Goal: Obtain resource: Obtain resource

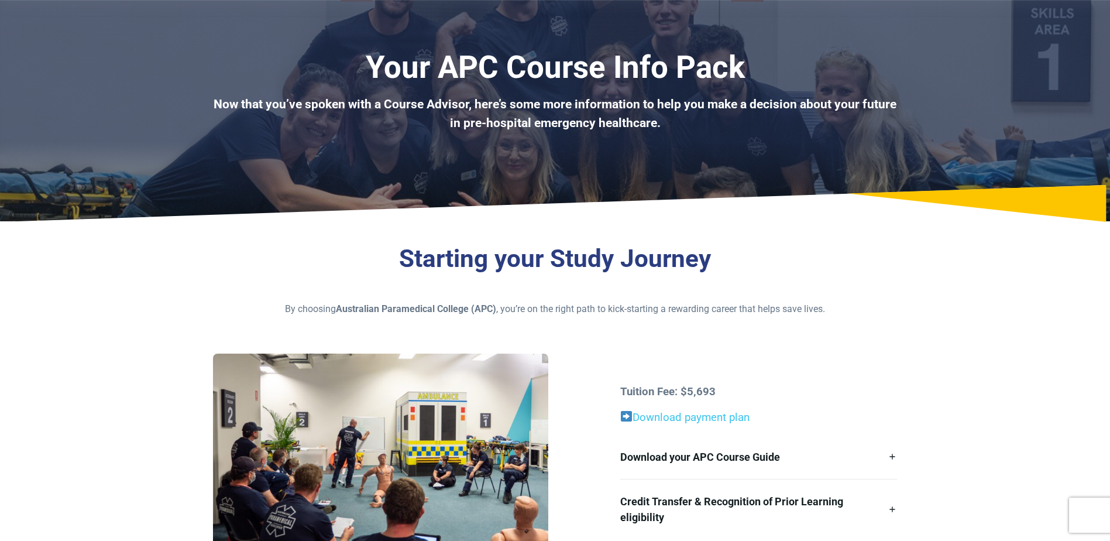
scroll to position [117, 0]
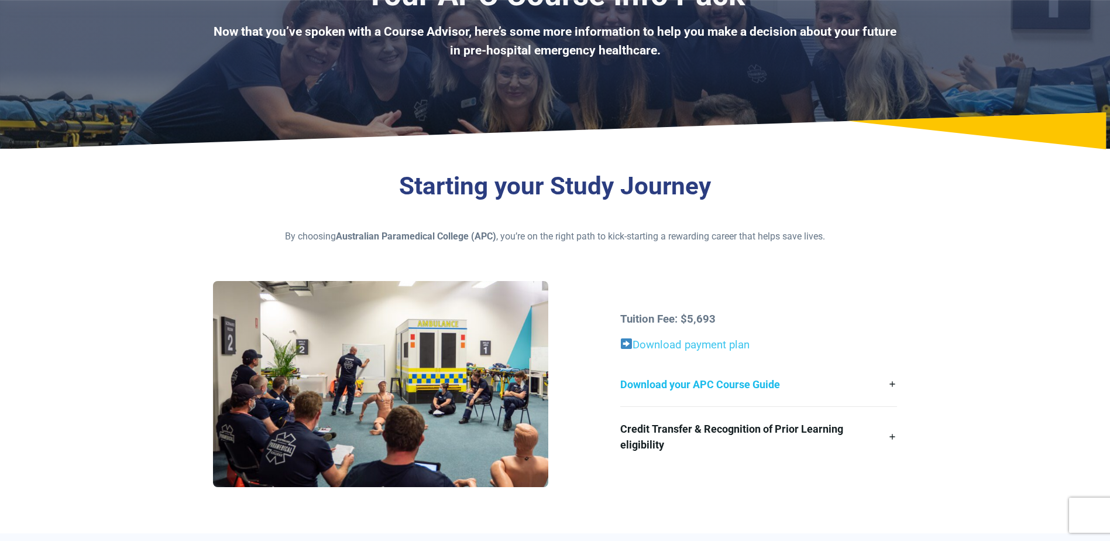
click at [893, 383] on link "Download your APC Course Guide" at bounding box center [758, 384] width 277 height 44
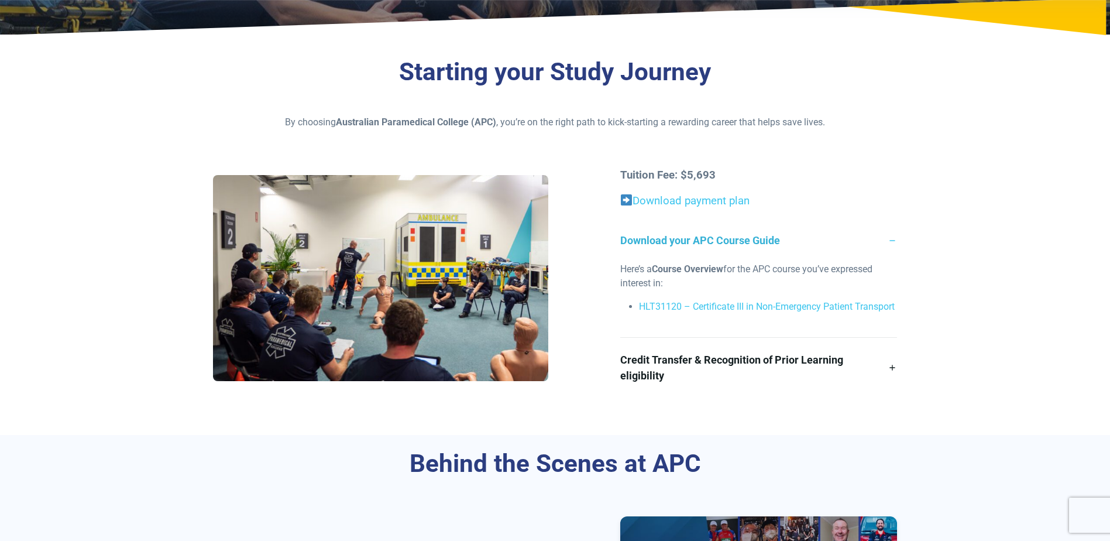
scroll to position [175, 0]
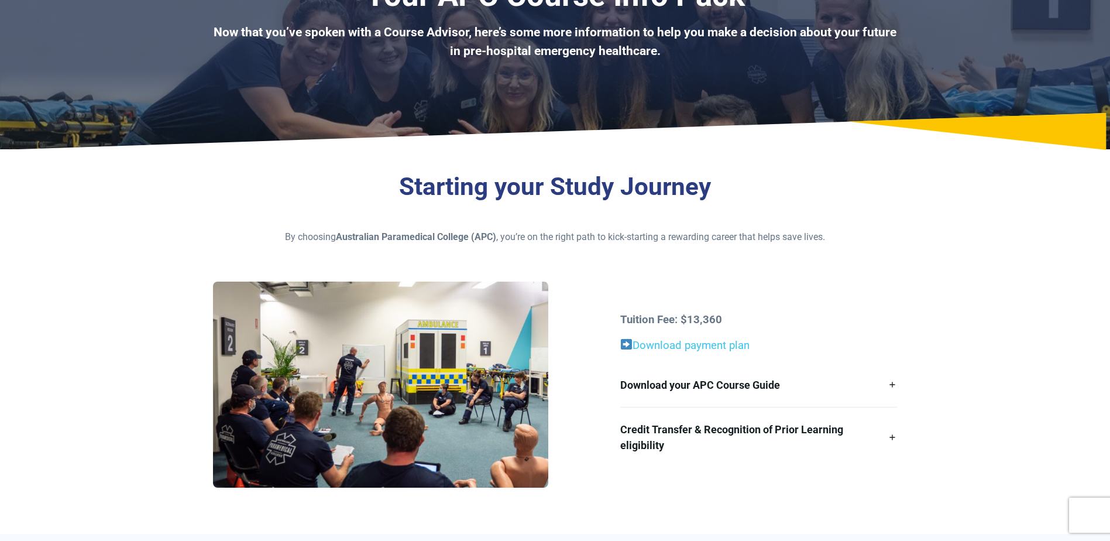
scroll to position [117, 0]
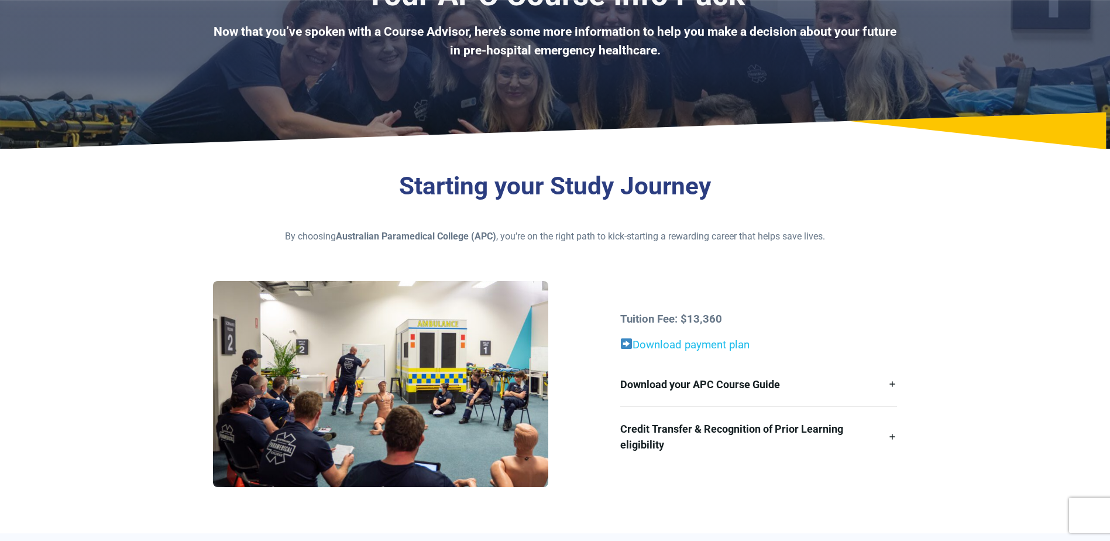
click at [701, 346] on link "Download payment plan" at bounding box center [690, 344] width 117 height 13
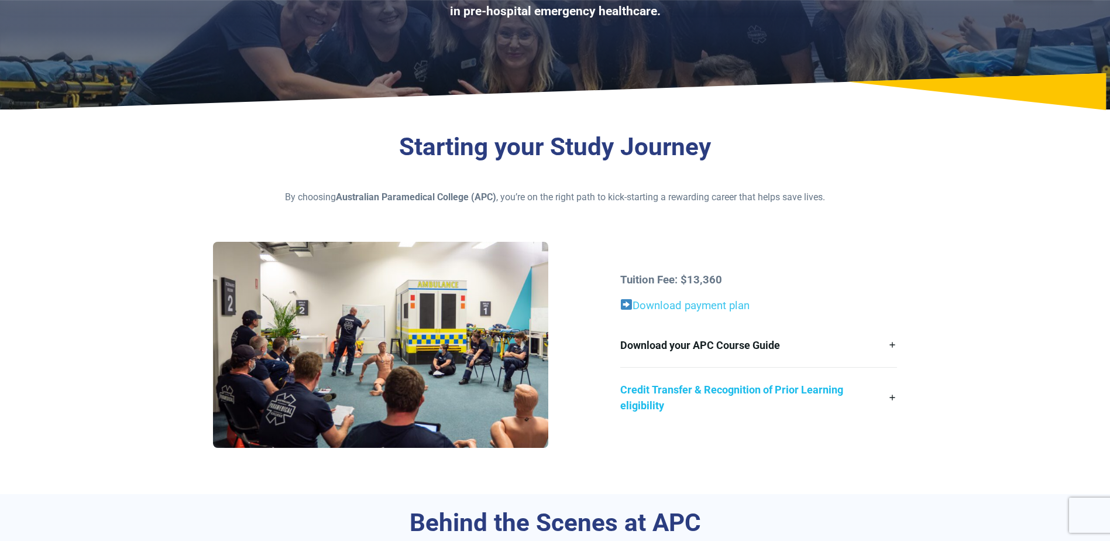
scroll to position [175, 0]
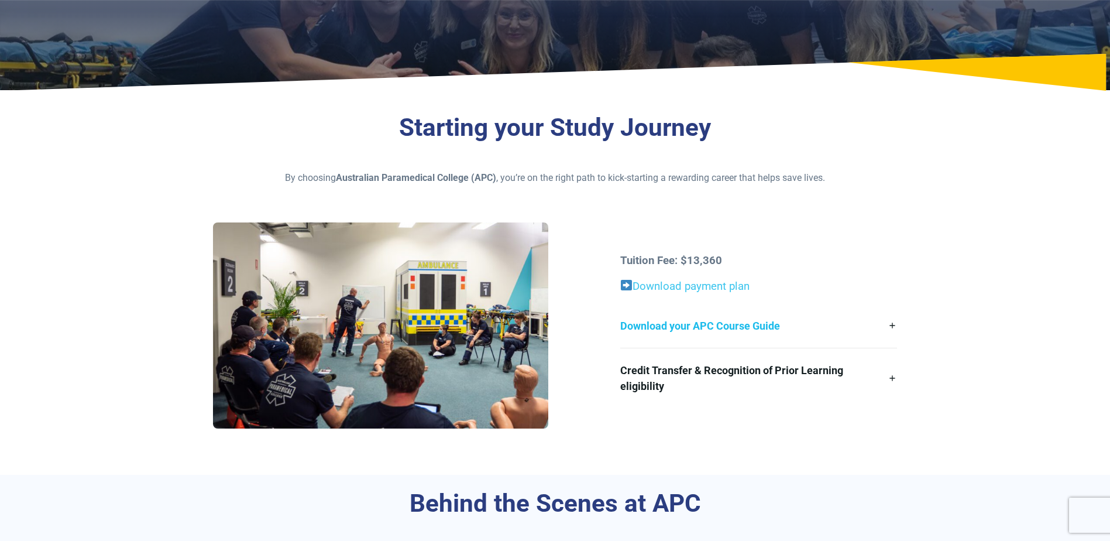
click at [893, 325] on link "Download your APC Course Guide" at bounding box center [758, 326] width 277 height 44
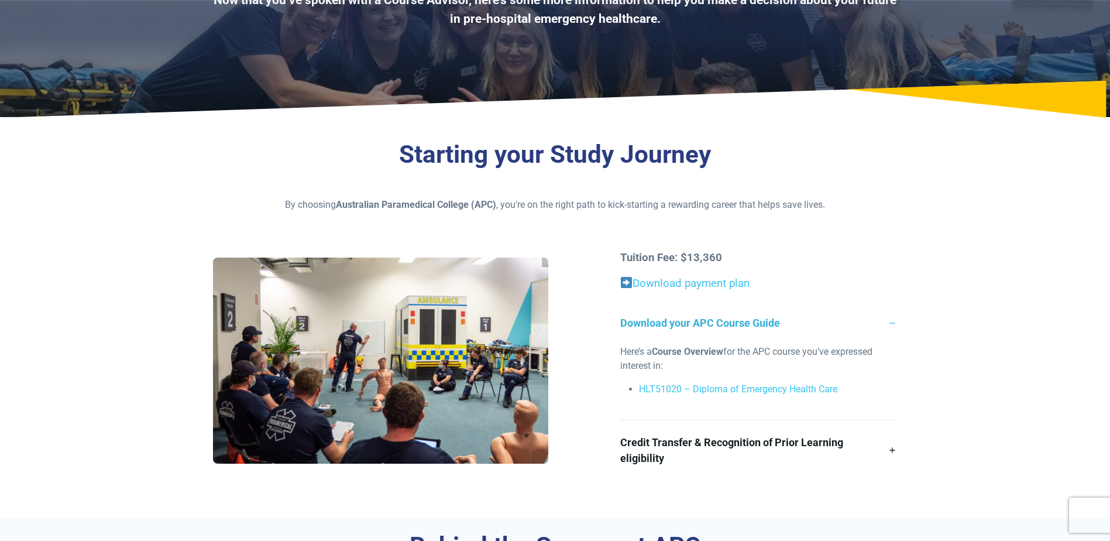
scroll to position [0, 0]
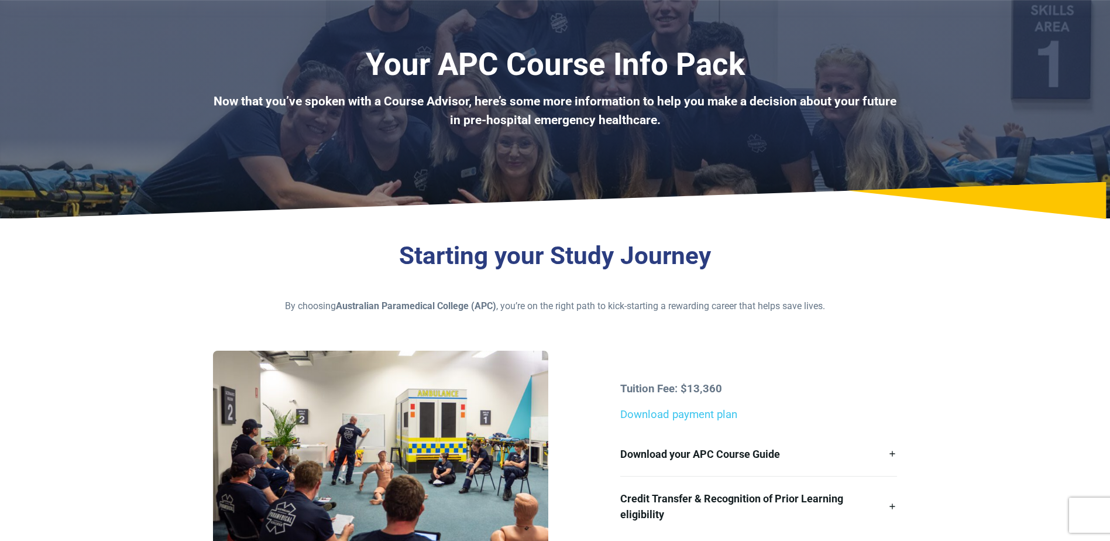
scroll to position [117, 0]
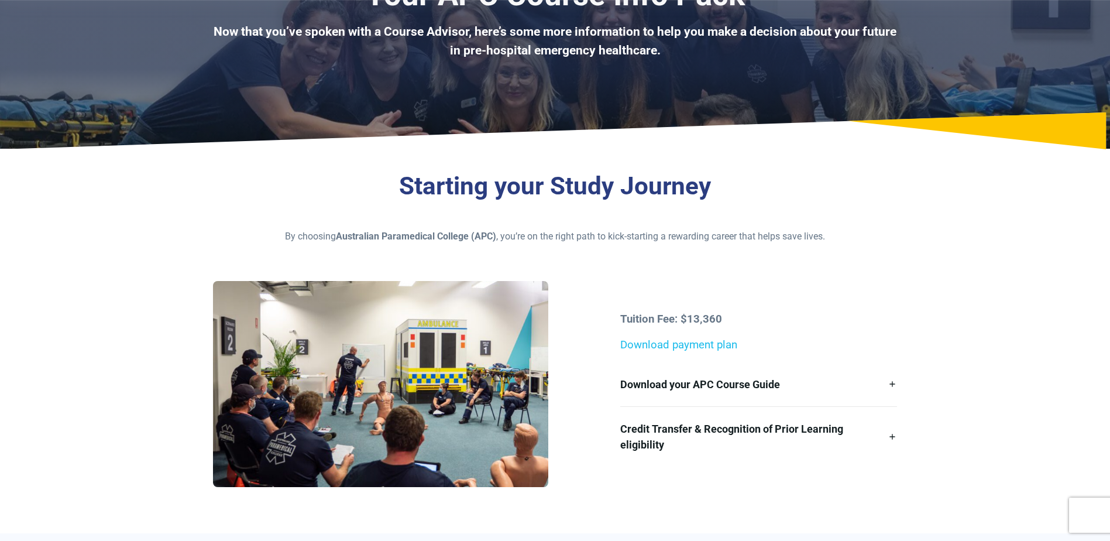
click at [648, 346] on link "Download payment plan" at bounding box center [678, 344] width 117 height 13
click at [892, 384] on link "Download your APC Course Guide" at bounding box center [758, 384] width 277 height 44
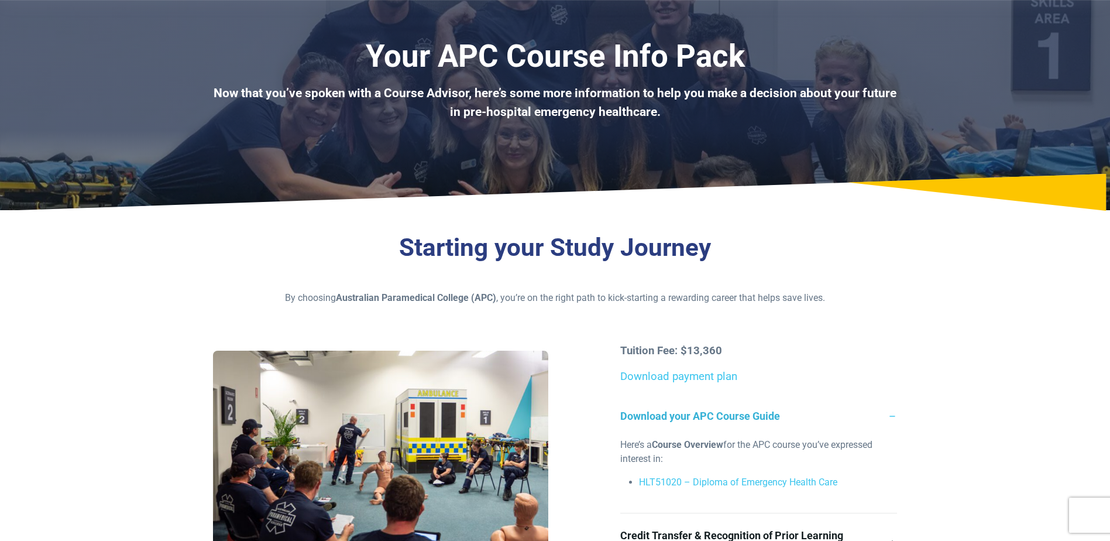
scroll to position [0, 0]
